Goal: Transaction & Acquisition: Purchase product/service

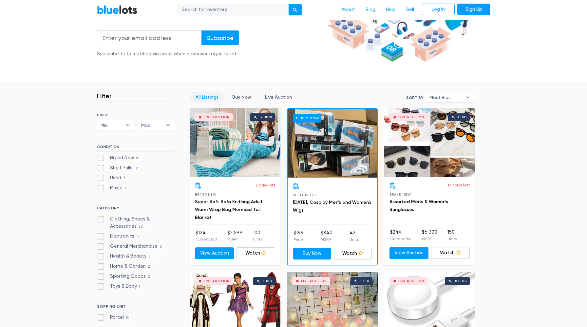
scroll to position [141, 0]
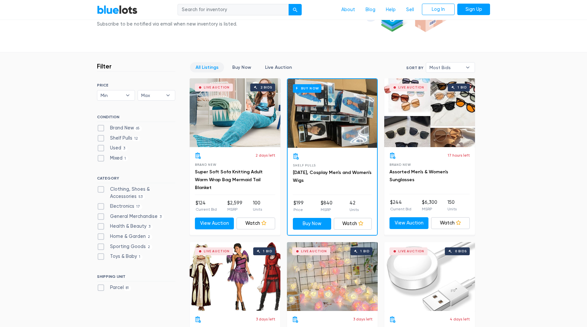
click at [102, 191] on label "Clothing, Shoes & Accessories 53" at bounding box center [136, 193] width 78 height 14
click at [101, 190] on Accessories"] "Clothing, Shoes & Accessories 53" at bounding box center [99, 188] width 4 height 4
checkbox Accessories"] "true"
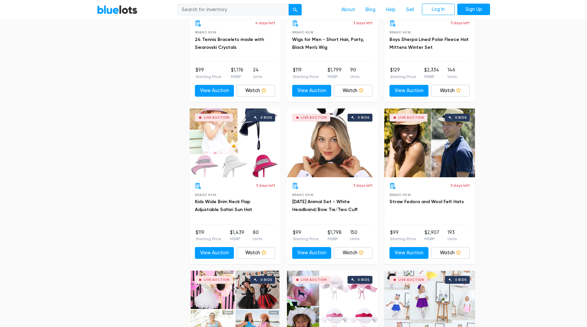
scroll to position [1740, 0]
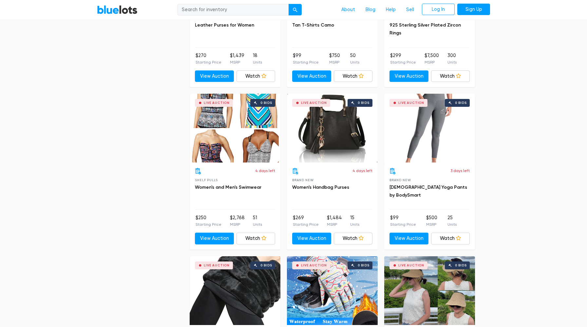
drag, startPoint x: 165, startPoint y: 223, endPoint x: 233, endPoint y: 327, distance: 124.2
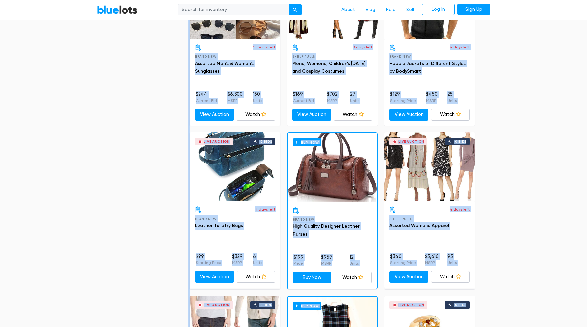
scroll to position [410, 0]
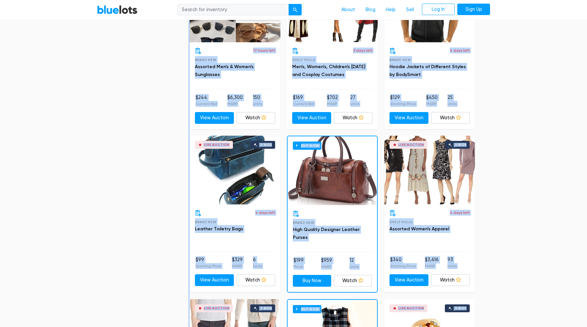
click at [223, 176] on div "Live Auction 0 bids" at bounding box center [235, 170] width 91 height 69
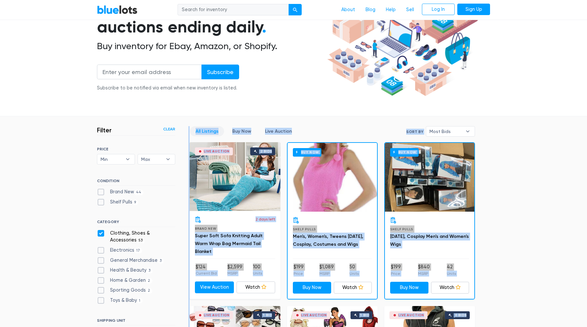
scroll to position [0, 0]
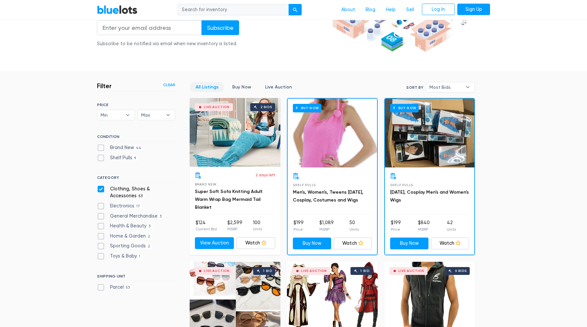
scroll to position [121, 0]
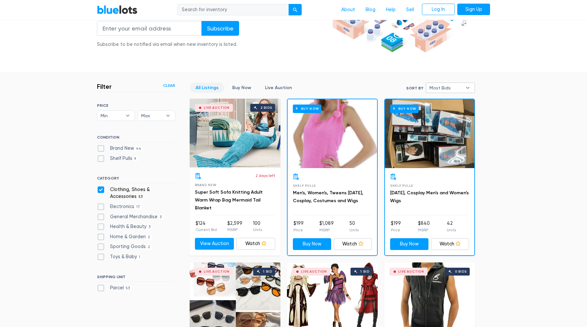
click at [450, 86] on span "Most Bids" at bounding box center [446, 88] width 33 height 10
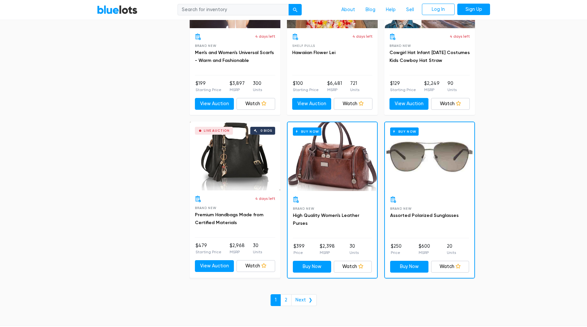
scroll to position [2713, 0]
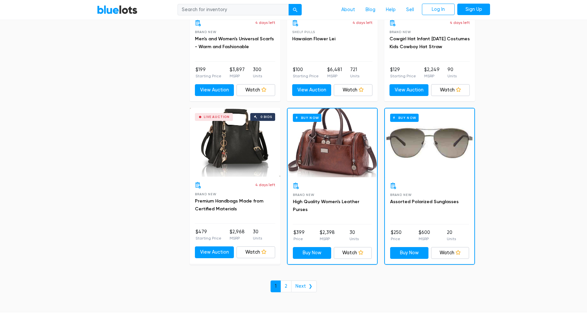
click at [279, 288] on link "1" at bounding box center [276, 287] width 10 height 12
click at [285, 289] on link "2" at bounding box center [286, 287] width 11 height 12
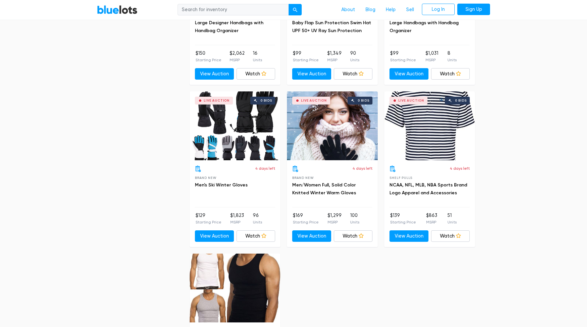
scroll to position [484, 0]
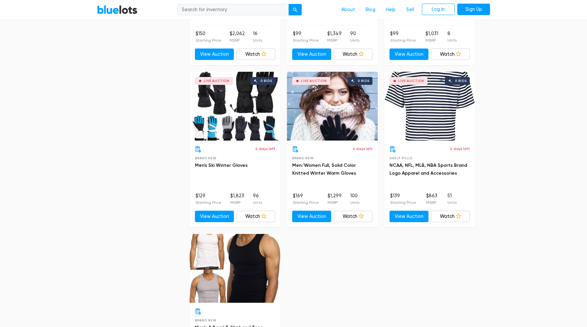
click at [326, 131] on div "Live Auction 0 bids" at bounding box center [332, 106] width 91 height 69
